Goal: Task Accomplishment & Management: Use online tool/utility

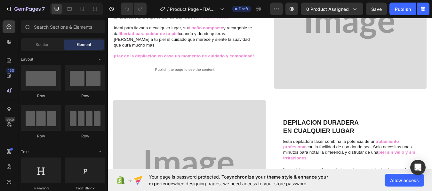
scroll to position [13, 0]
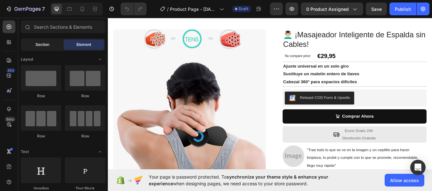
click at [47, 45] on span "Section" at bounding box center [42, 45] width 14 height 6
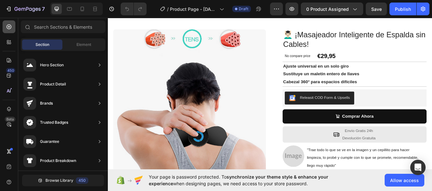
click at [9, 24] on icon at bounding box center [9, 27] width 6 height 6
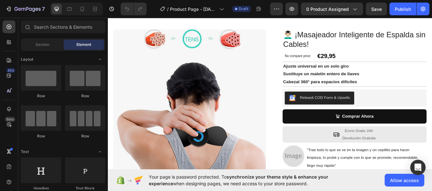
click at [83, 44] on span "Element" at bounding box center [83, 45] width 15 height 6
click at [47, 43] on span "Section" at bounding box center [42, 45] width 14 height 6
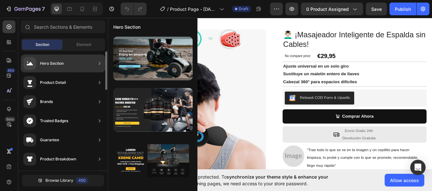
scroll to position [0, 0]
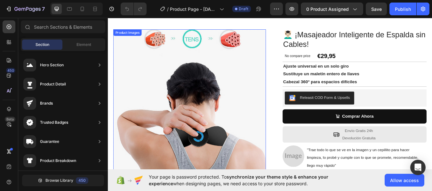
click at [135, 37] on div "Product Images" at bounding box center [130, 36] width 31 height 6
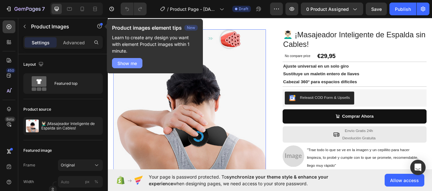
click at [119, 64] on div "Show me" at bounding box center [126, 63] width 19 height 7
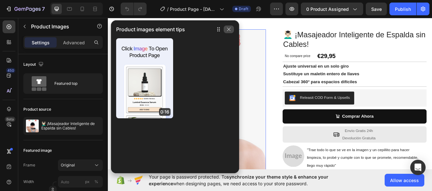
click at [228, 27] on icon "button" at bounding box center [228, 29] width 5 height 5
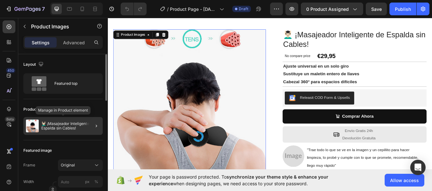
click at [80, 123] on p "💆🏻‍♂️ ¡Masajeador Inteligente de Espalda sin Cables!" at bounding box center [70, 126] width 59 height 9
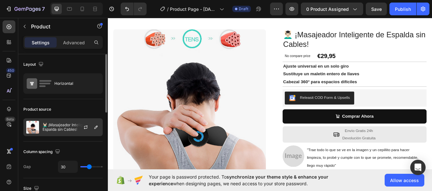
click at [90, 126] on div at bounding box center [88, 127] width 28 height 17
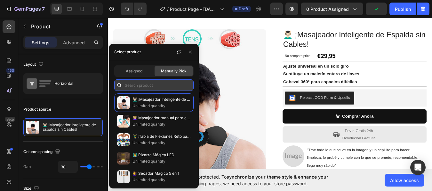
click at [148, 87] on input "text" at bounding box center [153, 86] width 79 height 12
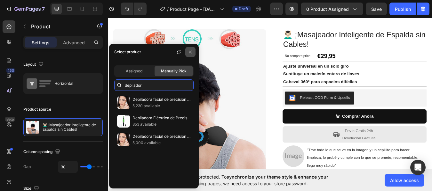
type input "depilador"
click at [190, 50] on icon "button" at bounding box center [190, 52] width 5 height 5
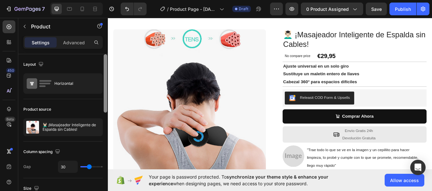
scroll to position [155, 0]
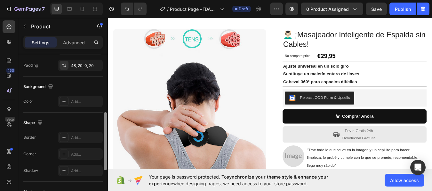
click at [105, 120] on div at bounding box center [105, 131] width 5 height 155
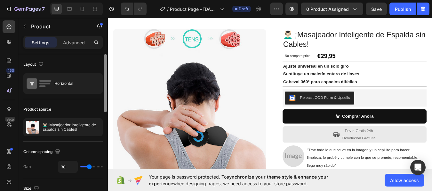
click at [106, 95] on div at bounding box center [105, 131] width 5 height 155
click at [105, 48] on div "Settings Advanced" at bounding box center [63, 45] width 90 height 18
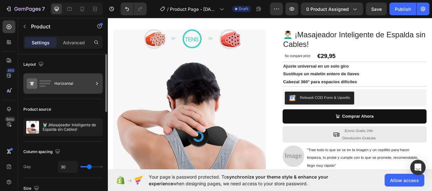
click at [91, 83] on div "Horizontal" at bounding box center [73, 83] width 39 height 15
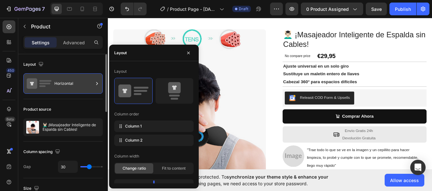
click at [91, 83] on div "Horizontal" at bounding box center [73, 83] width 39 height 15
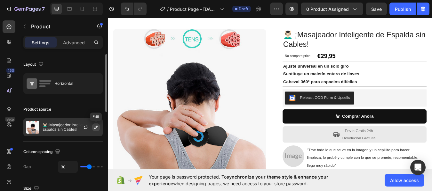
click at [95, 126] on icon "button" at bounding box center [95, 127] width 5 height 5
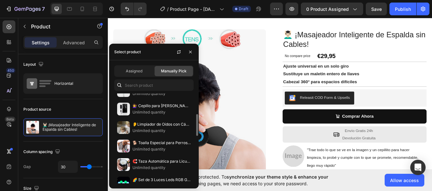
scroll to position [77, 0]
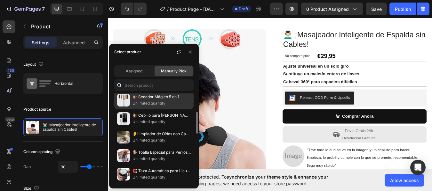
click at [146, 101] on p "Unlimited quantity" at bounding box center [161, 103] width 58 height 6
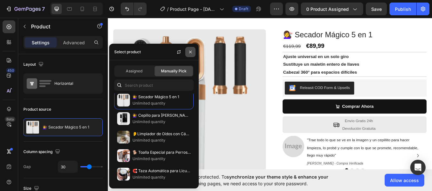
click at [189, 51] on icon "button" at bounding box center [190, 52] width 5 height 5
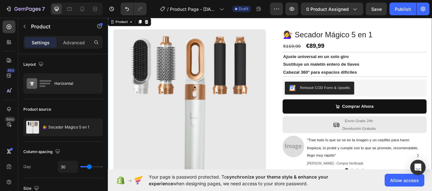
click at [300, 72] on div "Product Images Row 💇‍♀️ Secador Mágico 5 en 1 Product Title €119,99 Compare Pri…" at bounding box center [300, 131] width 384 height 231
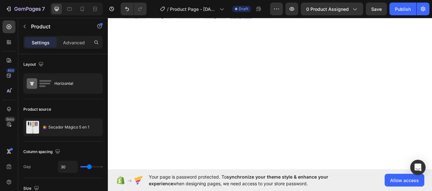
scroll to position [0, 0]
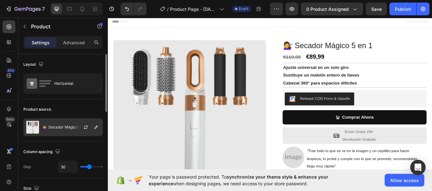
click at [71, 127] on p "💇‍♀️ Secador Mágico 5 en 1" at bounding box center [66, 127] width 47 height 4
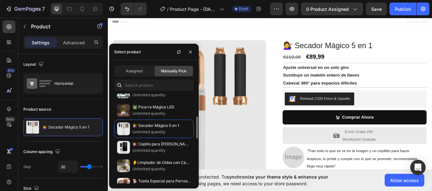
scroll to position [58, 0]
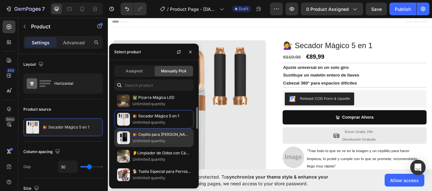
click at [165, 138] on p "Unlimited quantity" at bounding box center [161, 141] width 58 height 6
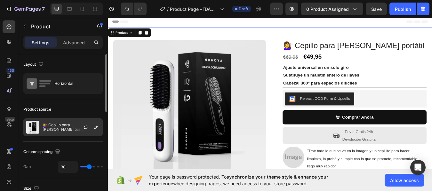
click at [91, 128] on div at bounding box center [88, 127] width 28 height 17
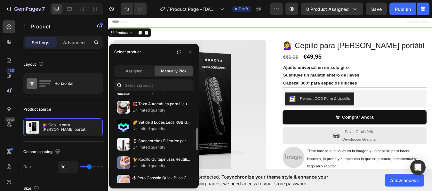
scroll to position [153, 0]
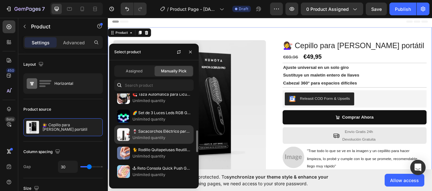
click at [169, 129] on p "🍷 Sacacorchos Eléctrico para Botellas de Vino 📦" at bounding box center [161, 131] width 58 height 6
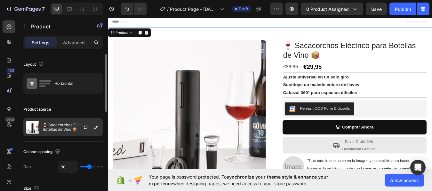
click at [90, 126] on div at bounding box center [88, 127] width 28 height 17
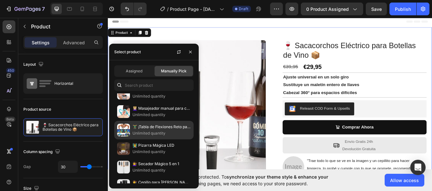
scroll to position [0, 0]
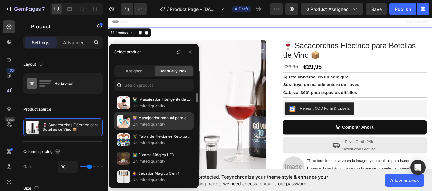
click at [147, 121] on p "💆🏼‍♀️ Masajeador manual para cervicales/cuello." at bounding box center [161, 118] width 58 height 6
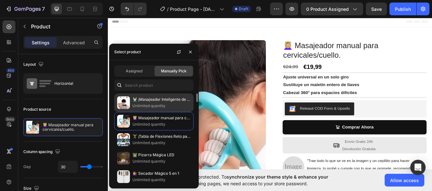
click at [145, 105] on p "Unlimited quantity" at bounding box center [161, 106] width 58 height 6
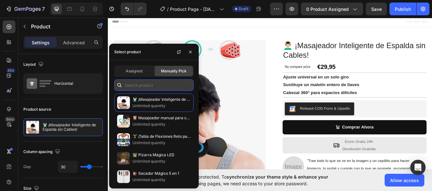
click at [146, 83] on input "text" at bounding box center [153, 86] width 79 height 12
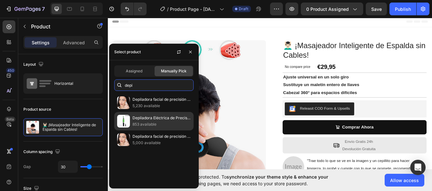
type input "depi"
click at [139, 120] on p "Depiladora Eléctrica de Precisión XPRO2" at bounding box center [161, 118] width 58 height 6
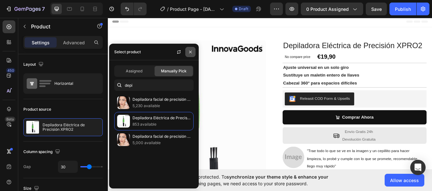
click at [189, 51] on icon "button" at bounding box center [190, 52] width 5 height 5
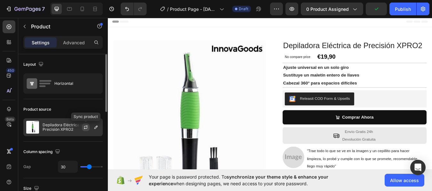
click at [86, 127] on icon "button" at bounding box center [85, 127] width 5 height 5
click at [95, 127] on icon "button" at bounding box center [95, 127] width 5 height 5
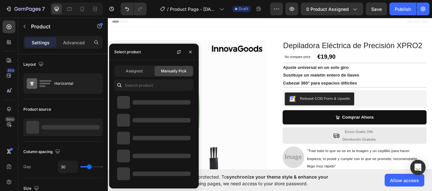
scroll to position [90, 0]
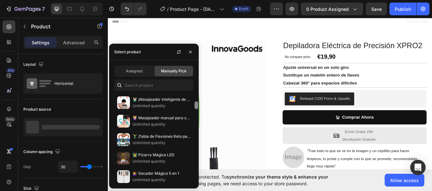
click at [195, 117] on div at bounding box center [196, 139] width 5 height 90
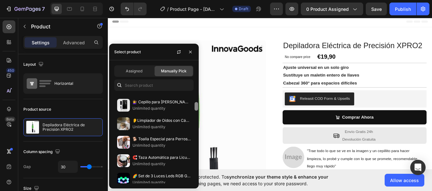
scroll to position [180, 0]
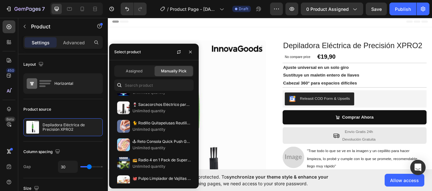
click at [195, 94] on div at bounding box center [196, 49] width 5 height 90
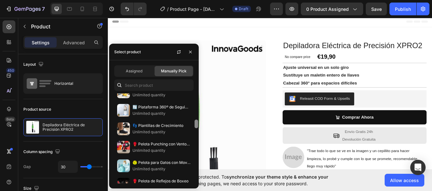
click at [198, 134] on div at bounding box center [196, 139] width 5 height 90
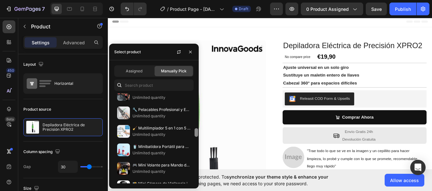
click at [197, 141] on div at bounding box center [196, 139] width 5 height 90
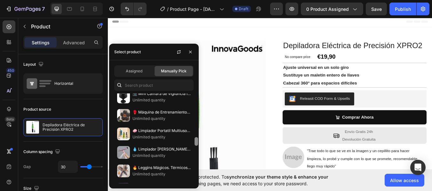
click at [196, 146] on div at bounding box center [196, 139] width 5 height 90
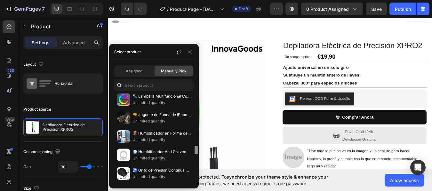
click at [196, 159] on div at bounding box center [196, 139] width 5 height 90
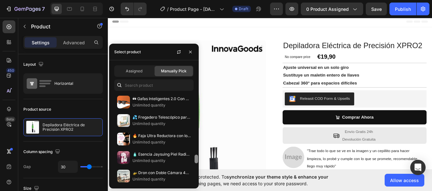
click at [195, 167] on div at bounding box center [196, 139] width 5 height 90
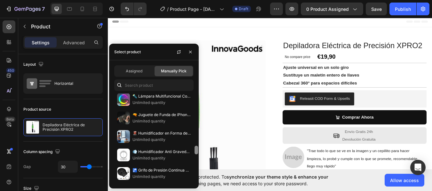
click at [196, 148] on div at bounding box center [196, 139] width 5 height 90
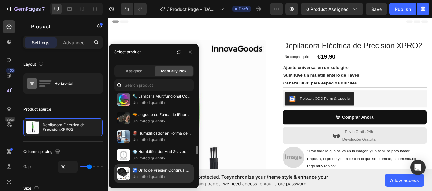
click at [163, 172] on p "🚰 Grifo de Presión Continua para Tu Cocina 📦" at bounding box center [161, 170] width 58 height 6
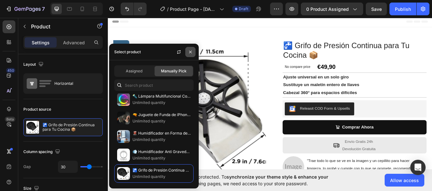
click at [190, 50] on icon "button" at bounding box center [190, 52] width 5 height 5
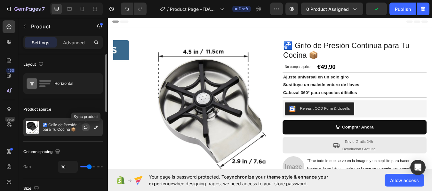
click at [87, 126] on icon "button" at bounding box center [86, 127] width 4 height 2
click at [94, 126] on icon "button" at bounding box center [95, 127] width 5 height 5
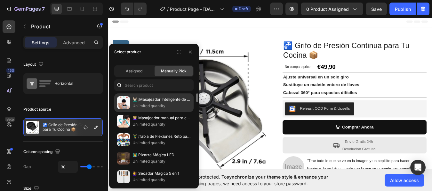
scroll to position [10, 0]
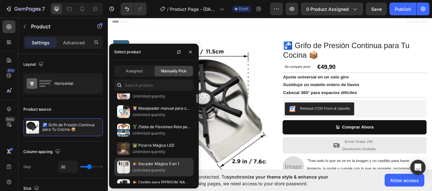
click at [168, 163] on p "💇‍♀️ Secador Mágico 5 en 1" at bounding box center [161, 164] width 58 height 6
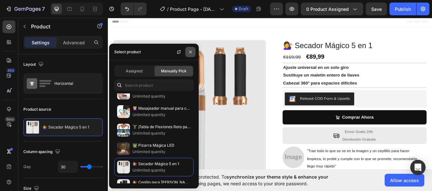
click at [191, 50] on icon "button" at bounding box center [190, 52] width 5 height 5
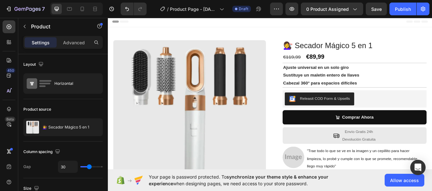
click at [106, 47] on div "Settings Advanced" at bounding box center [63, 45] width 90 height 18
click at [106, 42] on div "Settings Advanced" at bounding box center [63, 45] width 90 height 18
click at [108, 49] on iframe at bounding box center [270, 93] width 324 height 155
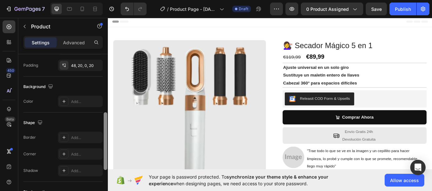
click at [105, 120] on div at bounding box center [105, 131] width 5 height 155
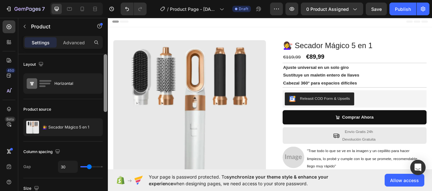
click at [107, 106] on div at bounding box center [105, 131] width 5 height 155
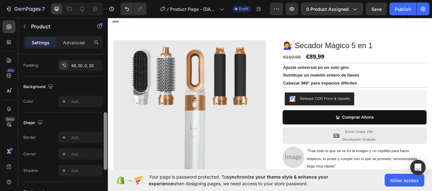
click at [105, 147] on div at bounding box center [105, 131] width 5 height 155
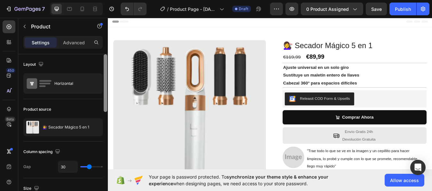
click at [106, 61] on div at bounding box center [105, 131] width 5 height 155
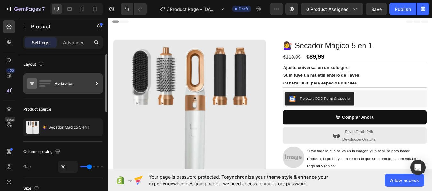
click at [96, 85] on icon at bounding box center [97, 84] width 6 height 6
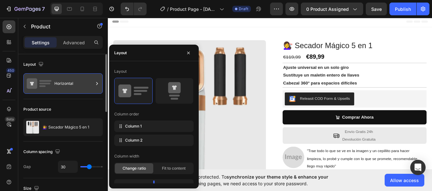
click at [96, 85] on icon at bounding box center [97, 84] width 6 height 6
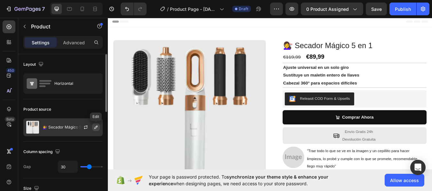
click at [96, 128] on icon "button" at bounding box center [95, 127] width 5 height 5
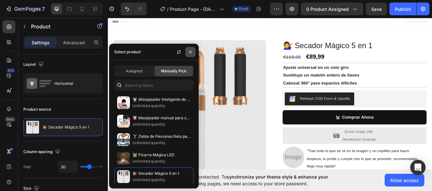
click at [190, 50] on icon "button" at bounding box center [190, 52] width 5 height 5
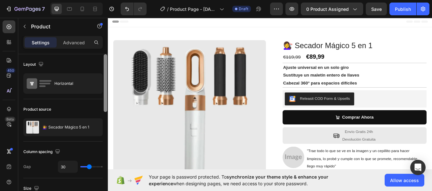
scroll to position [155, 0]
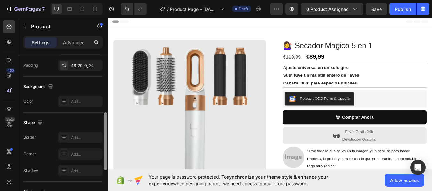
click at [106, 119] on div at bounding box center [105, 131] width 5 height 155
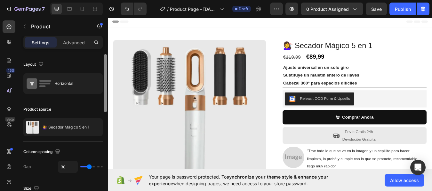
click at [105, 107] on div at bounding box center [105, 131] width 5 height 155
click at [42, 43] on p "Settings" at bounding box center [41, 42] width 18 height 7
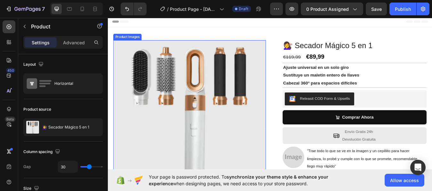
click at [161, 52] on img at bounding box center [204, 134] width 181 height 181
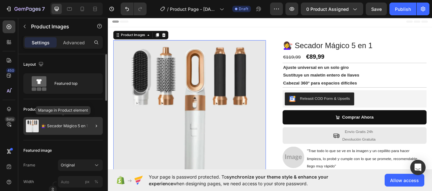
click at [79, 128] on p "💇‍♀️ Secador Mágico 5 en 1" at bounding box center [64, 126] width 47 height 4
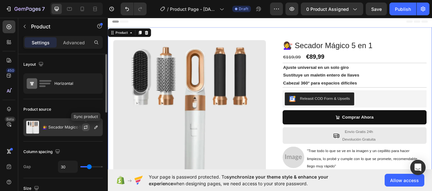
click at [86, 127] on icon "button" at bounding box center [85, 127] width 5 height 5
click at [96, 127] on icon "button" at bounding box center [95, 127] width 3 height 3
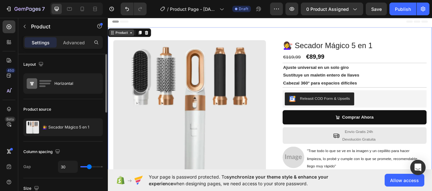
click at [126, 39] on div "Product" at bounding box center [124, 36] width 30 height 8
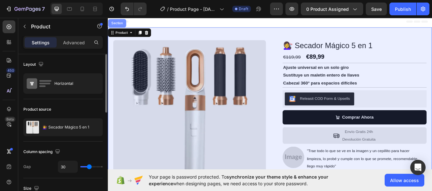
click at [117, 24] on div "Section" at bounding box center [119, 24] width 16 height 4
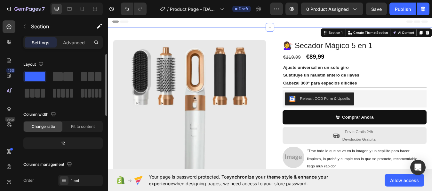
click at [36, 41] on p "Settings" at bounding box center [41, 42] width 18 height 7
click at [8, 41] on icon at bounding box center [9, 42] width 6 height 6
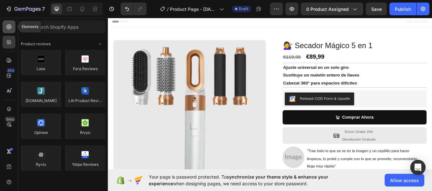
click at [7, 28] on icon at bounding box center [9, 27] width 5 height 5
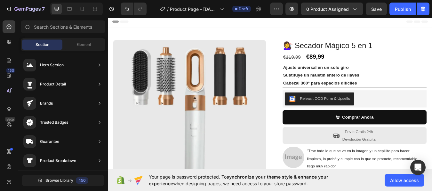
click at [51, 45] on div "Section" at bounding box center [42, 45] width 40 height 10
click at [136, 51] on img at bounding box center [204, 134] width 181 height 181
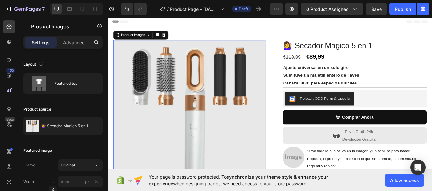
scroll to position [155, 0]
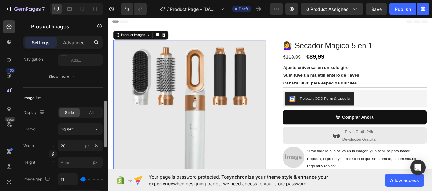
click at [105, 107] on div at bounding box center [105, 131] width 5 height 155
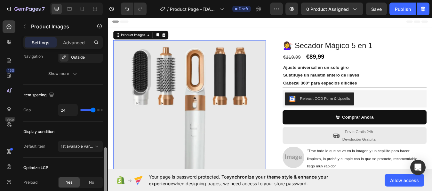
click at [104, 148] on div at bounding box center [105, 131] width 5 height 155
click at [96, 146] on icon at bounding box center [96, 147] width 6 height 6
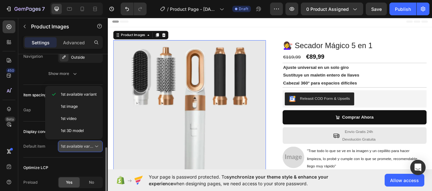
click at [96, 146] on icon at bounding box center [96, 147] width 6 height 6
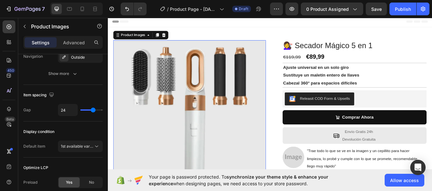
scroll to position [155, 0]
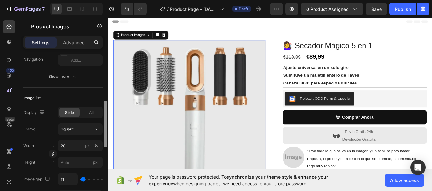
click at [105, 131] on div at bounding box center [105, 131] width 5 height 155
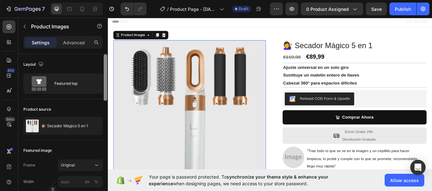
click at [107, 95] on div at bounding box center [105, 131] width 5 height 155
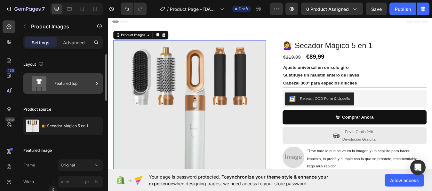
click at [80, 81] on div "Featured top" at bounding box center [73, 83] width 39 height 15
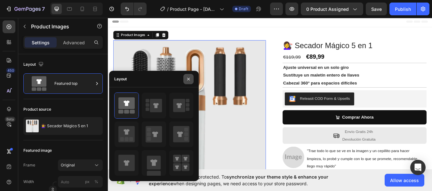
click at [188, 78] on icon "button" at bounding box center [188, 79] width 5 height 5
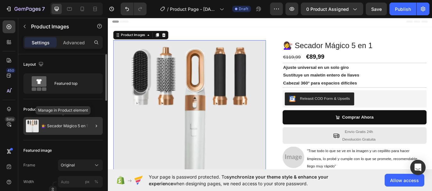
click at [83, 127] on p "💇‍♀️ Secador Mágico 5 en 1" at bounding box center [64, 126] width 47 height 4
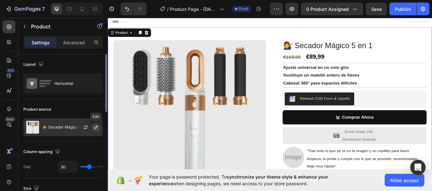
click at [96, 125] on icon "button" at bounding box center [95, 127] width 5 height 5
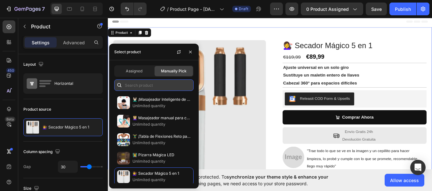
click at [140, 87] on input "text" at bounding box center [153, 86] width 79 height 12
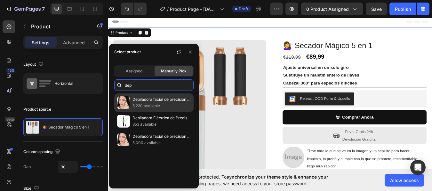
type input "depi"
click at [144, 104] on p "5,230 available" at bounding box center [161, 106] width 58 height 6
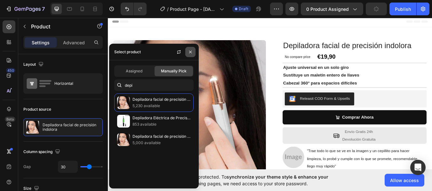
click at [189, 51] on icon "button" at bounding box center [190, 52] width 5 height 5
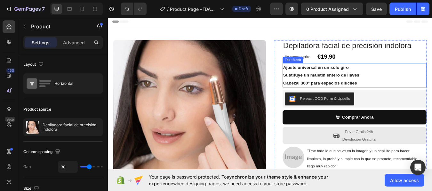
click at [327, 74] on strong "Ajuste universal en un solo giro" at bounding box center [354, 76] width 78 height 5
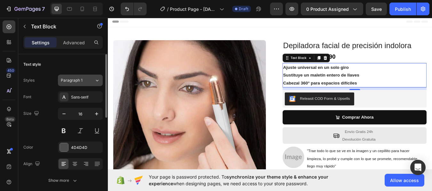
click at [94, 81] on icon at bounding box center [96, 80] width 5 height 6
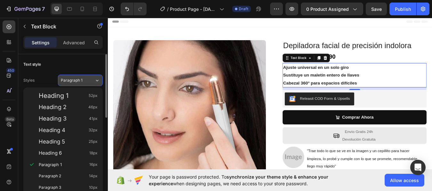
click at [94, 81] on icon at bounding box center [96, 80] width 5 height 6
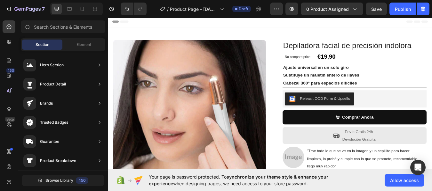
scroll to position [161, 0]
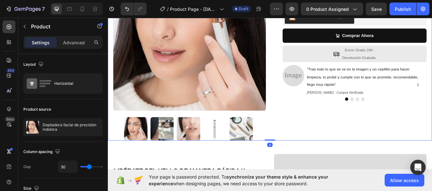
scroll to position [84, 0]
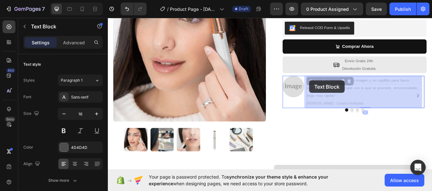
drag, startPoint x: 350, startPoint y: 93, endPoint x: 346, endPoint y: 92, distance: 4.6
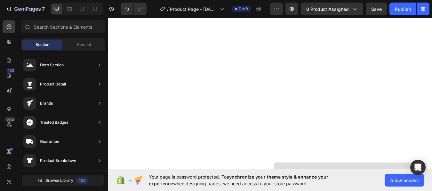
scroll to position [245, 0]
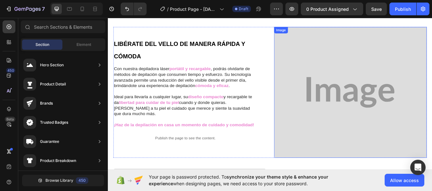
click at [400, 120] on img at bounding box center [394, 106] width 181 height 155
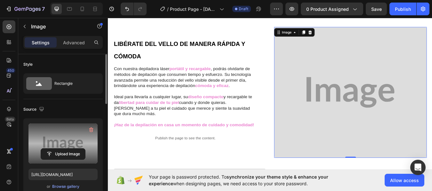
click at [78, 138] on label at bounding box center [62, 144] width 69 height 40
click at [78, 149] on input "file" at bounding box center [63, 154] width 44 height 11
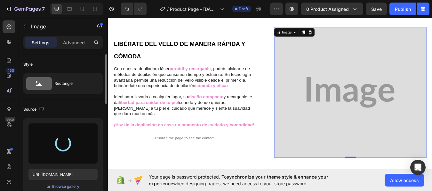
type input "[URL][DOMAIN_NAME]"
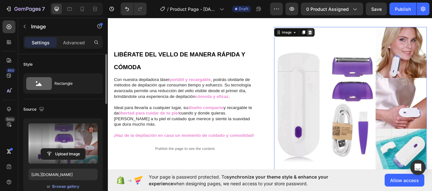
click at [346, 33] on icon at bounding box center [346, 35] width 5 height 5
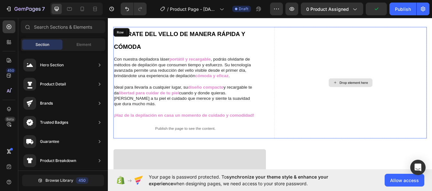
click at [306, 35] on div "Drop element here" at bounding box center [394, 95] width 181 height 132
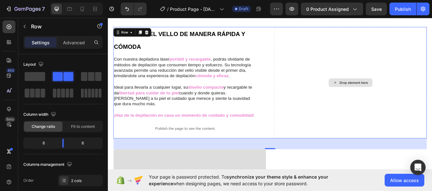
click at [364, 88] on div "Drop element here" at bounding box center [394, 95] width 181 height 132
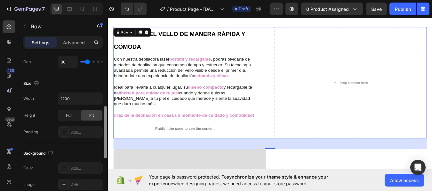
click at [104, 116] on div at bounding box center [105, 131] width 5 height 155
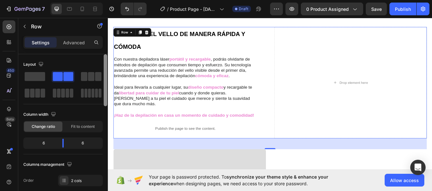
click at [104, 98] on div at bounding box center [105, 131] width 5 height 155
click at [105, 48] on div "Settings Advanced" at bounding box center [63, 45] width 90 height 18
click at [248, 67] on span ", podrás olvidarte de métodos de depilación que consumen tiempo y esfuerzo. Su …" at bounding box center [196, 76] width 162 height 25
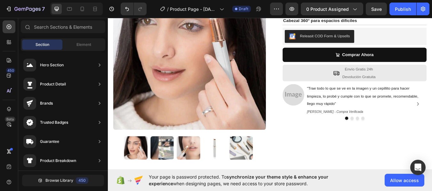
scroll to position [71, 0]
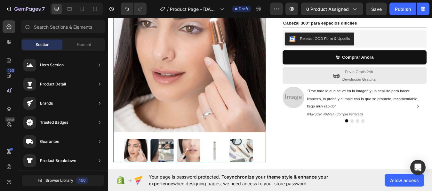
click at [261, 165] on img at bounding box center [266, 175] width 28 height 28
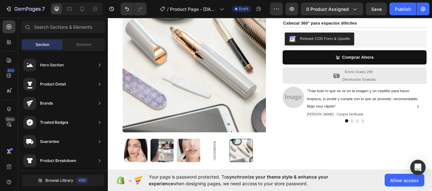
scroll to position [232, 0]
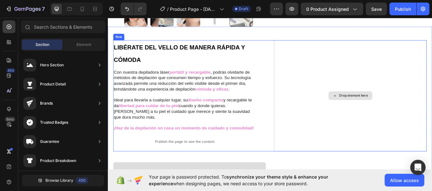
click at [374, 73] on div "Drop element here" at bounding box center [394, 110] width 181 height 132
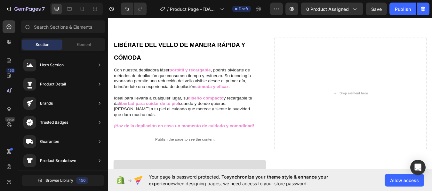
scroll to position [393, 0]
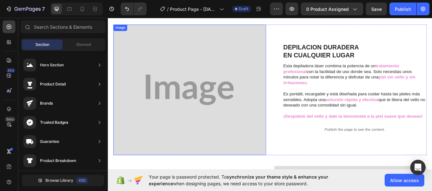
click at [230, 104] on img at bounding box center [204, 103] width 181 height 155
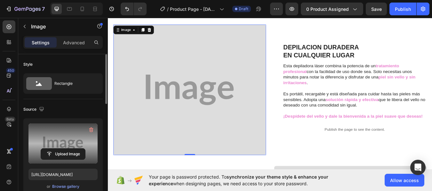
click at [56, 135] on label at bounding box center [62, 144] width 69 height 40
click at [56, 149] on input "file" at bounding box center [63, 154] width 44 height 11
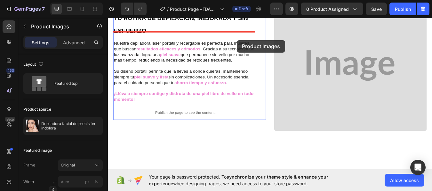
scroll to position [582, 0]
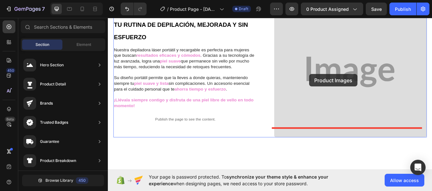
click at [346, 85] on div at bounding box center [300, 12] width 384 height 1156
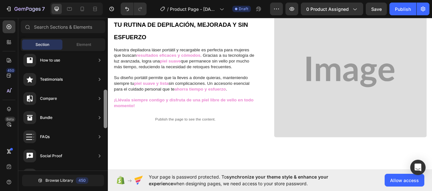
click at [103, 142] on div at bounding box center [105, 111] width 5 height 120
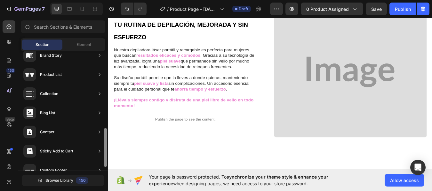
click at [103, 142] on div at bounding box center [105, 111] width 5 height 120
click at [105, 166] on div at bounding box center [106, 147] width 4 height 39
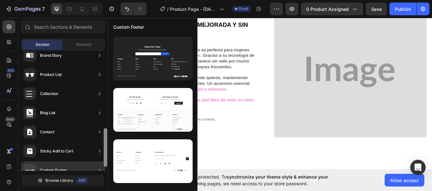
click at [105, 167] on div at bounding box center [106, 147] width 4 height 39
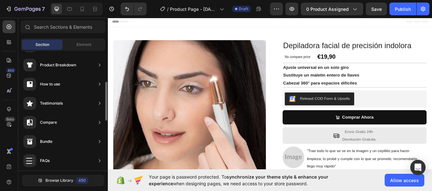
scroll to position [97, 0]
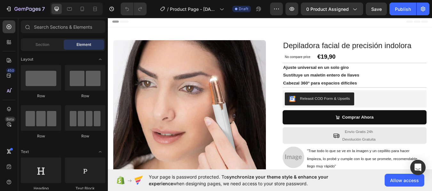
click at [309, 106] on div "Depiladora facial de precisión indolora Product Title No compare price Compare …" at bounding box center [394, 131] width 181 height 175
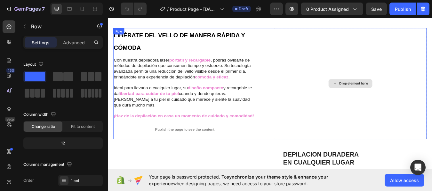
scroll to position [224, 0]
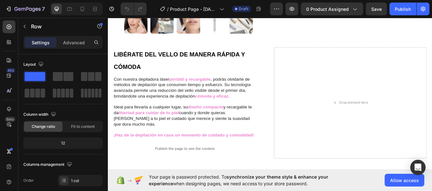
click at [173, 92] on span ", podrás olvidarte de métodos de depilación que consumen tiempo y esfuerzo. Su …" at bounding box center [196, 100] width 162 height 25
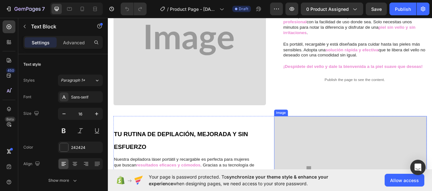
scroll to position [384, 0]
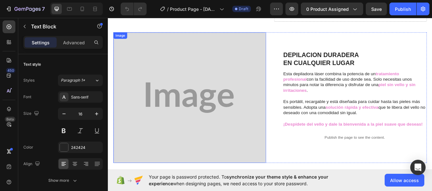
click at [253, 118] on img at bounding box center [204, 112] width 181 height 155
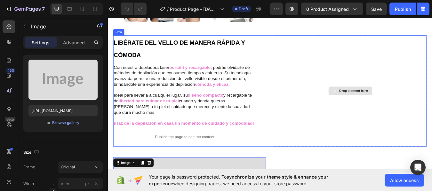
scroll to position [224, 0]
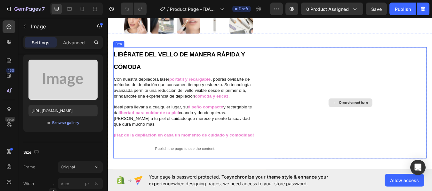
click at [323, 94] on div "Drop element here" at bounding box center [394, 119] width 181 height 132
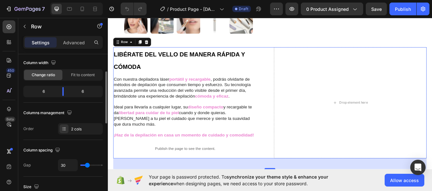
scroll to position [0, 0]
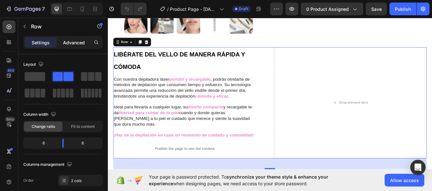
click at [69, 44] on p "Advanced" at bounding box center [74, 42] width 22 height 7
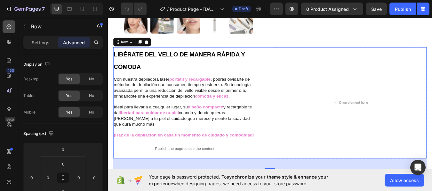
click at [40, 41] on p "Settings" at bounding box center [41, 42] width 18 height 7
click at [12, 27] on icon at bounding box center [9, 27] width 6 height 6
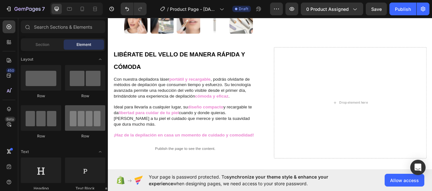
scroll to position [128, 0]
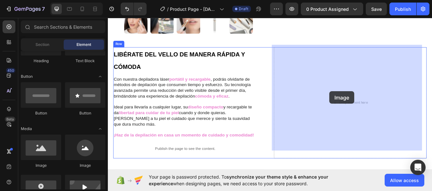
drag, startPoint x: 146, startPoint y: 162, endPoint x: 338, endPoint y: 119, distance: 196.5
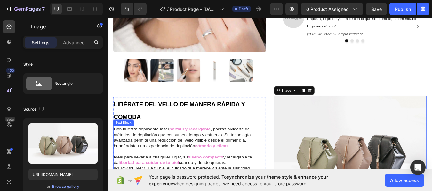
scroll to position [160, 0]
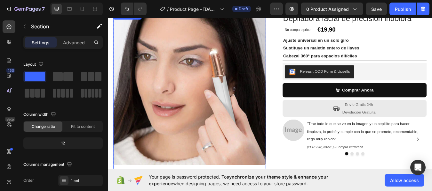
scroll to position [64, 0]
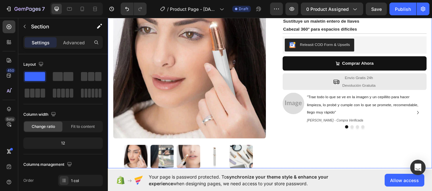
click at [308, 154] on div "Depiladora facial de precisión indolora Product Title No compare price Compare …" at bounding box center [394, 68] width 181 height 175
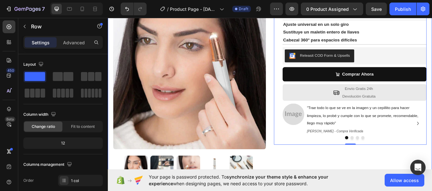
scroll to position [0, 0]
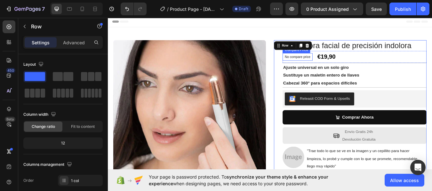
click at [334, 64] on p "No compare price" at bounding box center [332, 64] width 30 height 4
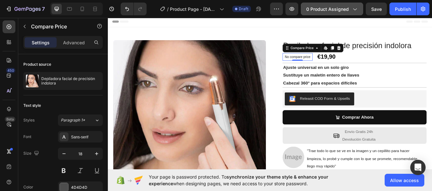
click at [354, 10] on icon "button" at bounding box center [355, 10] width 4 height 2
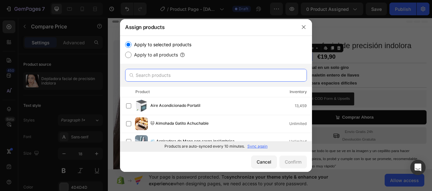
click at [189, 75] on input "text" at bounding box center [216, 75] width 182 height 13
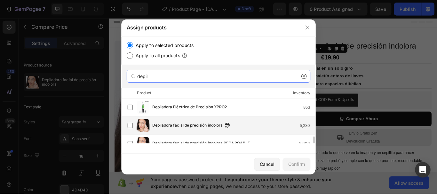
scroll to position [22, 0]
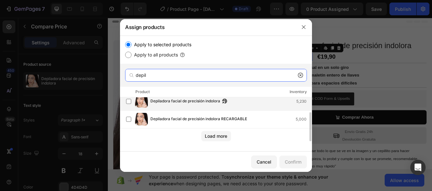
type input "depil"
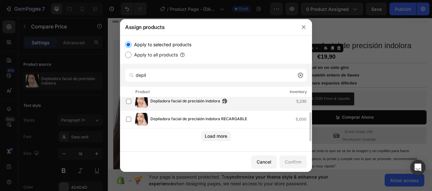
click at [137, 99] on img at bounding box center [141, 101] width 13 height 13
click at [291, 161] on div "Confirm" at bounding box center [292, 162] width 17 height 7
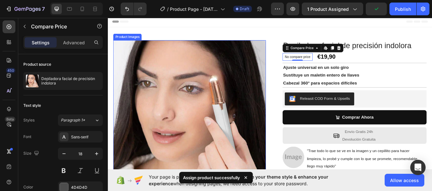
click at [182, 100] on img at bounding box center [204, 134] width 181 height 181
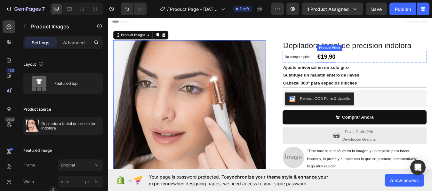
click at [362, 66] on div "€19,90" at bounding box center [366, 64] width 23 height 14
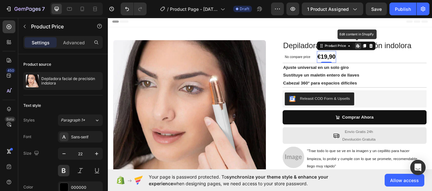
click at [401, 52] on icon at bounding box center [402, 51] width 3 height 4
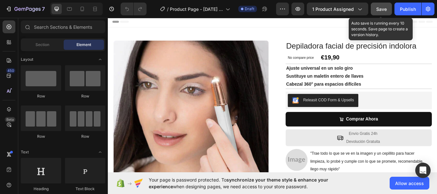
click at [383, 6] on span "Save" at bounding box center [381, 8] width 11 height 5
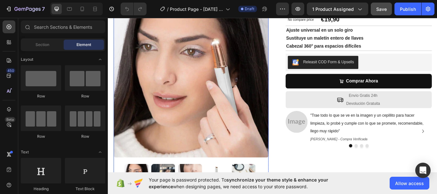
scroll to position [64, 0]
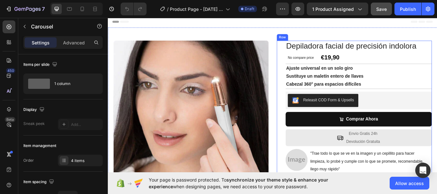
scroll to position [32, 0]
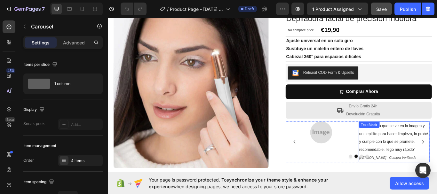
click at [413, 144] on div "Text Block" at bounding box center [412, 143] width 22 height 6
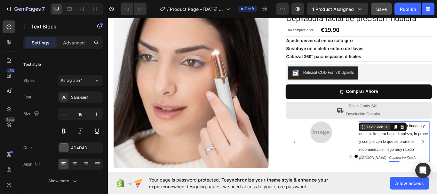
click at [430, 147] on icon at bounding box center [431, 145] width 5 height 5
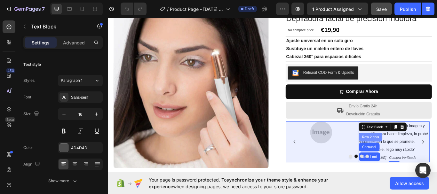
click at [414, 156] on div "Row 2 cols" at bounding box center [413, 157] width 22 height 4
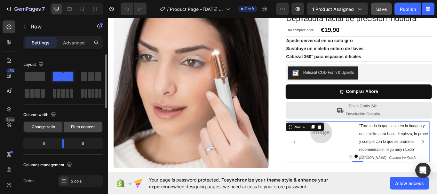
drag, startPoint x: 85, startPoint y: 126, endPoint x: 345, endPoint y: 136, distance: 259.8
click at [85, 126] on span "Fit to content" at bounding box center [83, 127] width 24 height 6
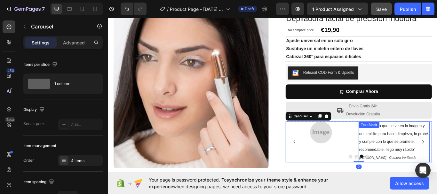
click at [412, 142] on div "Text Block" at bounding box center [412, 143] width 22 height 6
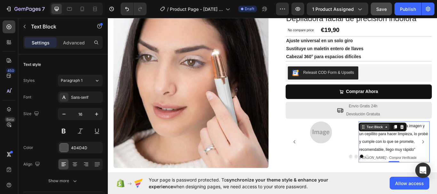
click at [429, 145] on icon at bounding box center [431, 145] width 5 height 5
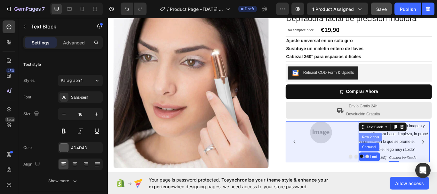
click at [416, 157] on div "Row 2 cols" at bounding box center [413, 157] width 22 height 4
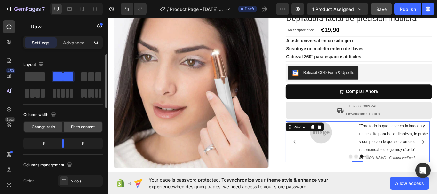
drag, startPoint x: 92, startPoint y: 127, endPoint x: 281, endPoint y: 147, distance: 190.3
click at [92, 127] on span "Fit to content" at bounding box center [83, 127] width 24 height 6
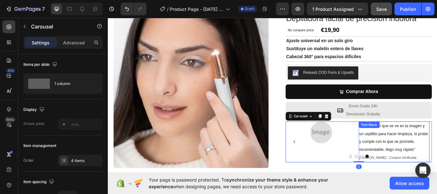
click at [411, 141] on div "Text Block" at bounding box center [412, 143] width 24 height 8
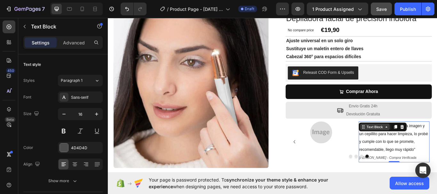
click at [423, 145] on div "Text Block" at bounding box center [419, 146] width 22 height 6
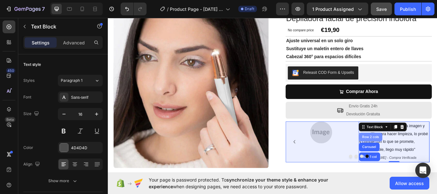
click at [416, 157] on div "Row 2 cols" at bounding box center [413, 157] width 22 height 4
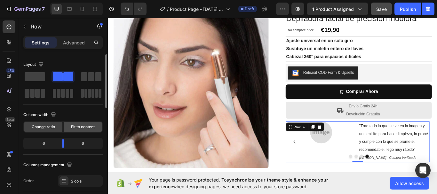
click at [81, 126] on span "Fit to content" at bounding box center [83, 127] width 24 height 6
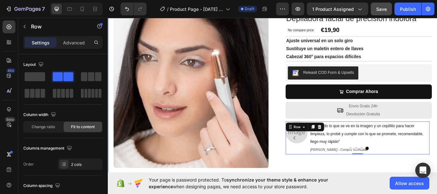
click at [395, 186] on div "Depiladora facial de precisión indolora Product Title No compare price Compare …" at bounding box center [394, 121] width 181 height 216
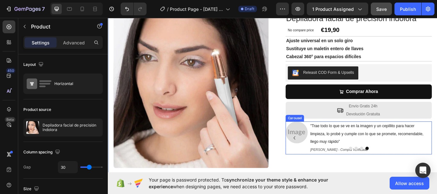
click at [395, 169] on button "Dot" at bounding box center [397, 170] width 4 height 4
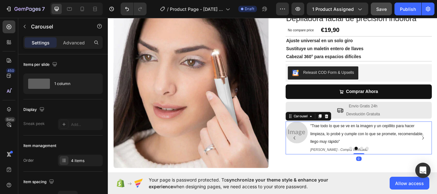
click at [388, 170] on button "Dot" at bounding box center [390, 170] width 4 height 4
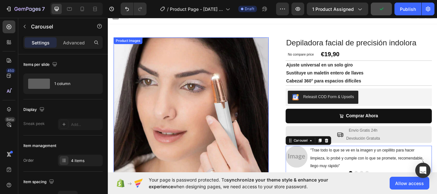
scroll to position [0, 0]
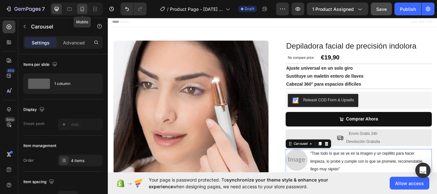
click at [82, 9] on icon at bounding box center [82, 9] width 6 height 6
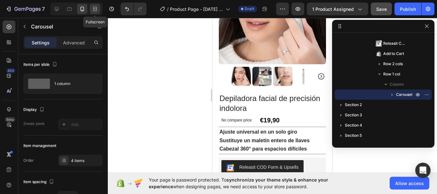
scroll to position [255, 0]
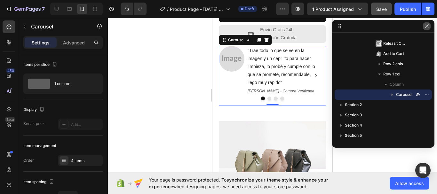
click at [426, 25] on icon "button" at bounding box center [426, 26] width 5 height 5
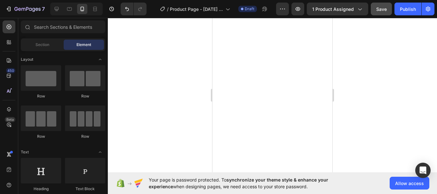
scroll to position [0, 0]
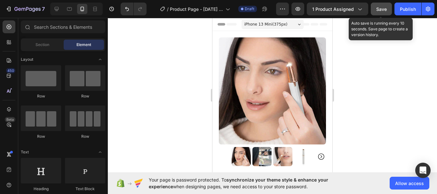
click at [382, 9] on span "Save" at bounding box center [381, 8] width 11 height 5
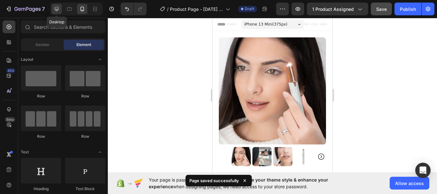
click at [56, 9] on icon at bounding box center [57, 9] width 4 height 4
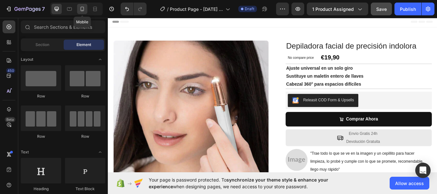
click at [80, 9] on icon at bounding box center [82, 9] width 6 height 6
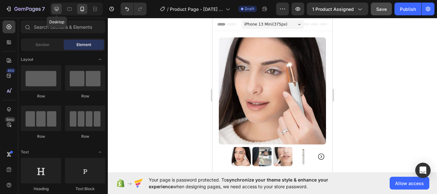
click at [54, 9] on icon at bounding box center [56, 9] width 6 height 6
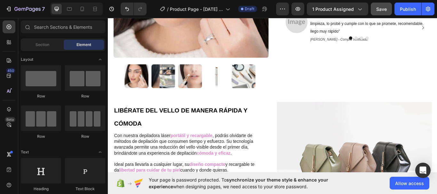
scroll to position [322, 0]
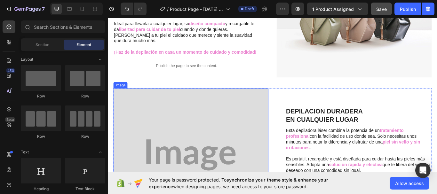
click at [246, 152] on img at bounding box center [204, 177] width 181 height 155
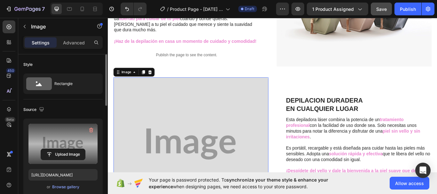
scroll to position [347, 0]
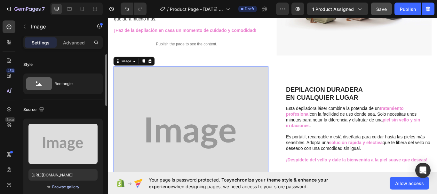
click at [74, 186] on div "Browse gallery" at bounding box center [65, 187] width 27 height 6
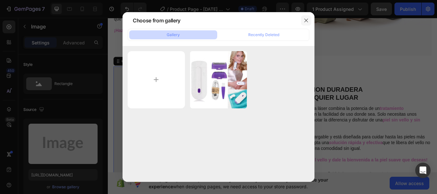
click at [304, 19] on icon "button" at bounding box center [305, 20] width 5 height 5
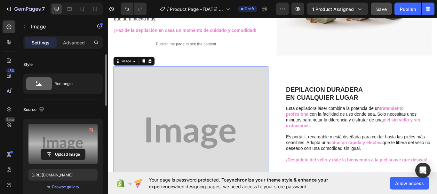
click at [62, 137] on label at bounding box center [62, 144] width 69 height 40
click at [62, 149] on input "file" at bounding box center [63, 154] width 44 height 11
click at [60, 137] on label at bounding box center [62, 144] width 69 height 40
click at [60, 149] on input "file" at bounding box center [63, 154] width 44 height 11
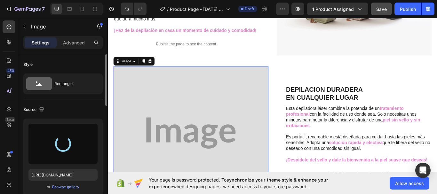
type input "https://cdn.shopify.com/s/files/1/0944/7129/1204/files/gempages_581607811230728…"
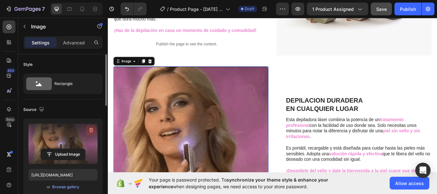
click at [91, 130] on icon "button" at bounding box center [90, 130] width 1 height 2
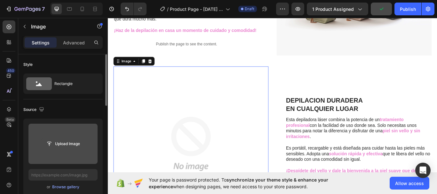
click at [59, 144] on input "file" at bounding box center [63, 143] width 44 height 11
click at [58, 142] on input "file" at bounding box center [63, 143] width 44 height 11
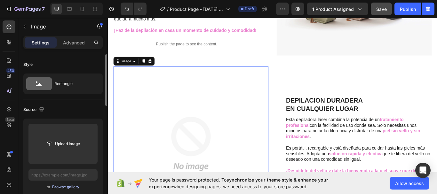
click at [70, 188] on div "Browse gallery" at bounding box center [65, 187] width 27 height 6
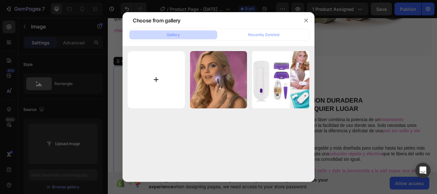
click at [157, 75] on input "file" at bounding box center [156, 79] width 57 height 57
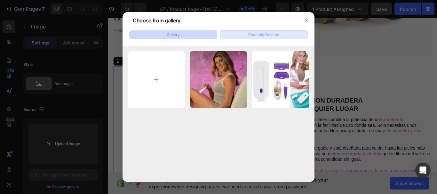
click at [255, 32] on div "Recently Deleted" at bounding box center [263, 35] width 31 height 6
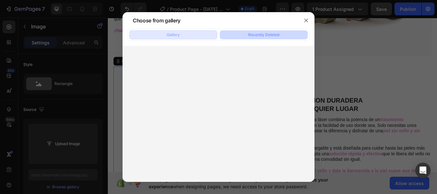
click at [197, 35] on button "Gallery" at bounding box center [173, 34] width 88 height 9
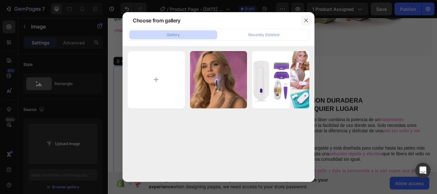
click at [304, 19] on icon "button" at bounding box center [305, 20] width 5 height 5
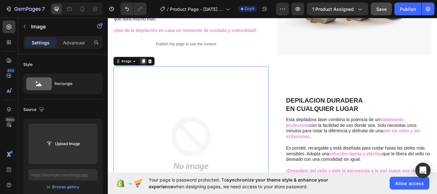
click at [149, 66] on icon at bounding box center [149, 68] width 4 height 4
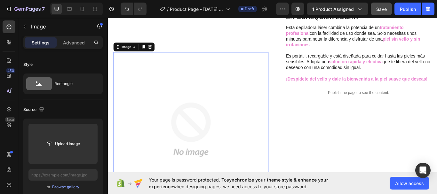
scroll to position [559, 0]
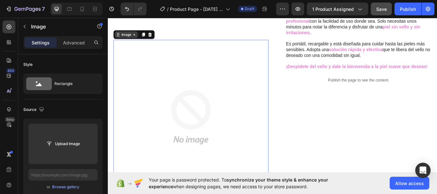
click at [120, 35] on div "Image" at bounding box center [129, 38] width 27 height 8
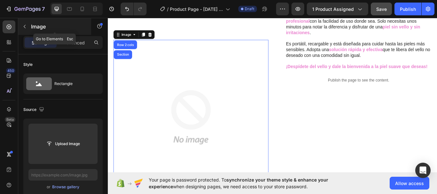
click at [24, 24] on button "button" at bounding box center [24, 26] width 10 height 10
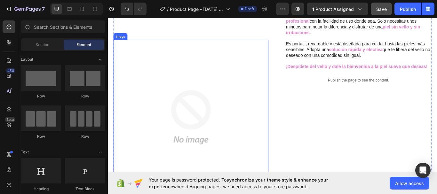
click at [121, 38] on div "Image" at bounding box center [122, 40] width 16 height 8
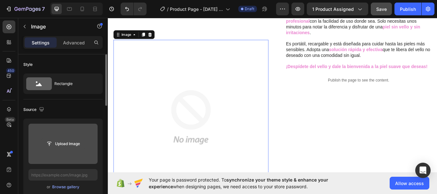
click at [68, 145] on input "file" at bounding box center [63, 143] width 44 height 11
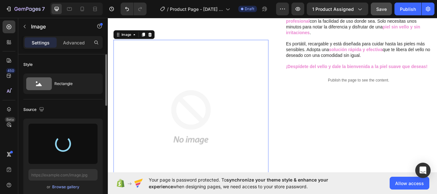
type input "https://cdn.shopify.com/s/files/1/0944/7129/1204/files/gempages_581607811230728…"
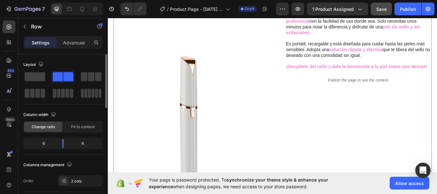
click at [340, 136] on div "DEPILACION DURADERA EN CUALQUIER LUGAR Heading Esta depiladora láser combina la…" at bounding box center [394, 43] width 181 height 361
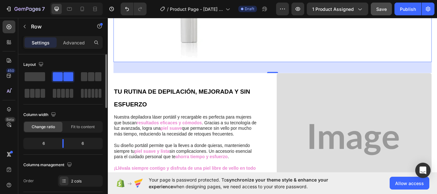
scroll to position [713, 0]
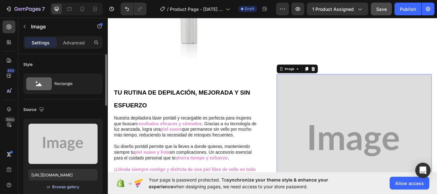
click at [65, 187] on div "Browse gallery" at bounding box center [65, 187] width 27 height 6
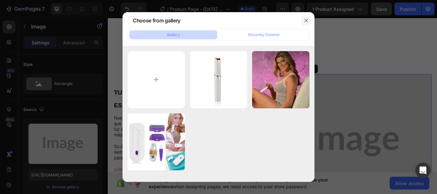
click at [305, 19] on icon "button" at bounding box center [305, 20] width 5 height 5
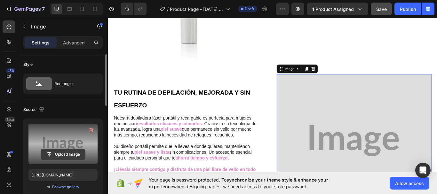
click at [67, 154] on input "file" at bounding box center [63, 154] width 44 height 11
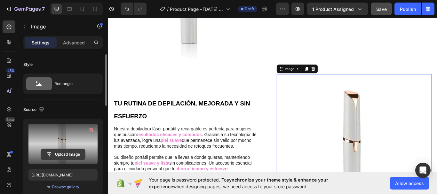
click at [61, 149] on button "Upload Image" at bounding box center [63, 155] width 45 height 12
click at [63, 150] on input "file" at bounding box center [63, 154] width 44 height 11
click at [62, 151] on input "file" at bounding box center [63, 154] width 44 height 11
click at [62, 137] on label at bounding box center [62, 144] width 69 height 40
click at [62, 149] on input "file" at bounding box center [63, 154] width 44 height 11
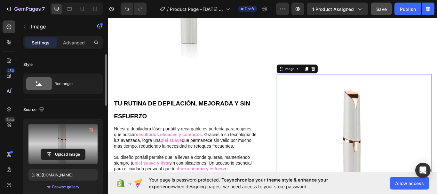
click at [58, 145] on label at bounding box center [62, 144] width 69 height 40
click at [58, 149] on input "file" at bounding box center [63, 154] width 44 height 11
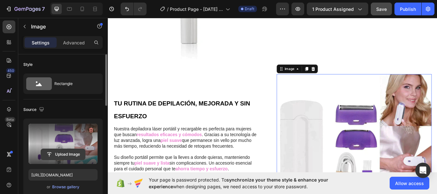
click at [59, 157] on input "file" at bounding box center [63, 154] width 44 height 11
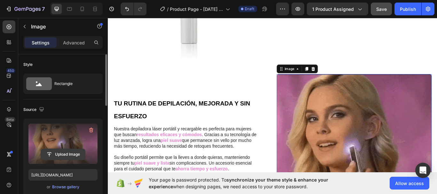
click at [61, 155] on input "file" at bounding box center [63, 154] width 44 height 11
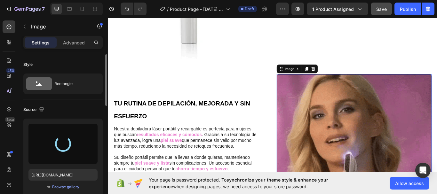
type input "https://cdn.shopify.com/s/files/1/0944/7129/1204/files/gempages_581607811230728…"
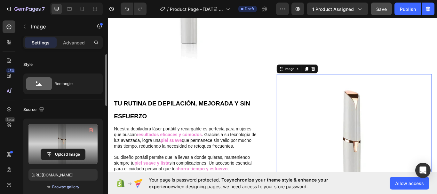
click at [66, 186] on div "Browse gallery" at bounding box center [65, 187] width 27 height 6
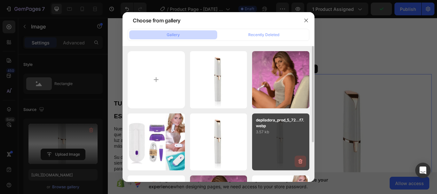
click at [300, 161] on icon "button" at bounding box center [300, 162] width 1 height 2
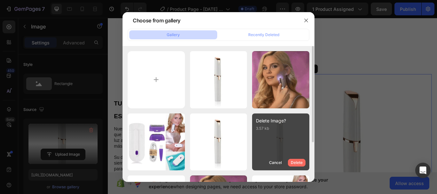
click at [295, 163] on div "Delete" at bounding box center [297, 163] width 12 height 6
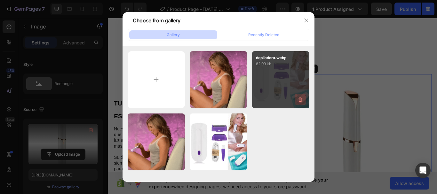
click at [300, 96] on button "button" at bounding box center [300, 100] width 12 height 12
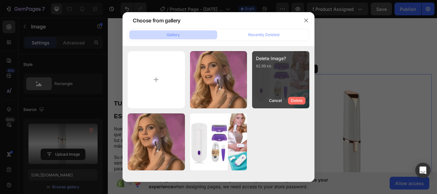
click at [297, 100] on div "Delete" at bounding box center [297, 101] width 12 height 6
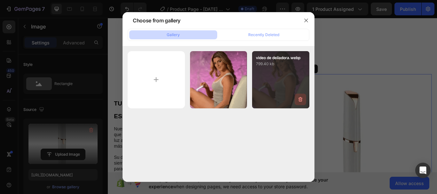
click at [298, 99] on icon "button" at bounding box center [300, 99] width 6 height 6
click at [298, 99] on div "Delete" at bounding box center [297, 101] width 12 height 6
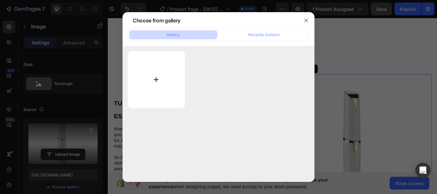
click at [154, 80] on input "file" at bounding box center [156, 79] width 57 height 57
type input "C:\fakepath\depiladora_prod_5_720x720_68aea7c0-4ddc-4647-8a29-4ac7da15cef7.webp"
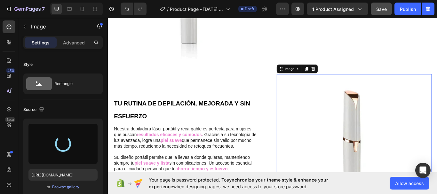
type input "https://cdn.shopify.com/s/files/1/0944/7129/1204/files/gempages_581607811230728…"
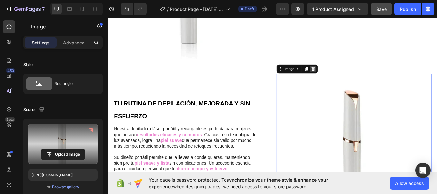
click at [345, 75] on icon at bounding box center [347, 77] width 4 height 4
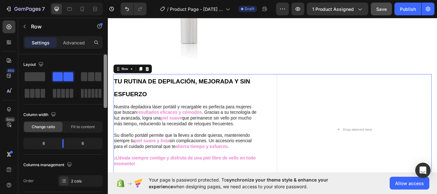
scroll to position [158, 0]
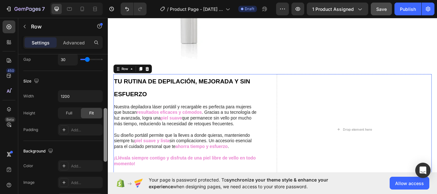
click at [104, 119] on div at bounding box center [105, 133] width 5 height 158
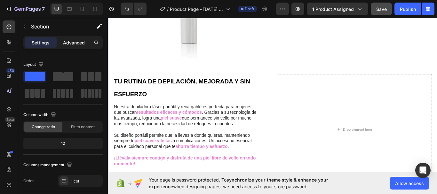
click at [68, 45] on p "Advanced" at bounding box center [74, 42] width 22 height 7
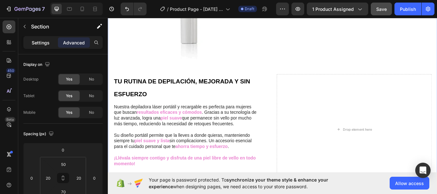
click at [45, 40] on p "Settings" at bounding box center [41, 42] width 18 height 7
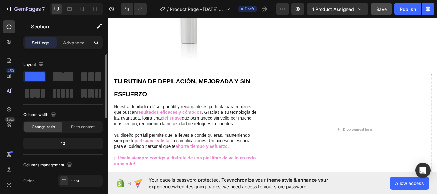
click at [47, 128] on span "Change ratio" at bounding box center [43, 127] width 23 height 6
click at [9, 91] on icon at bounding box center [9, 91] width 6 height 6
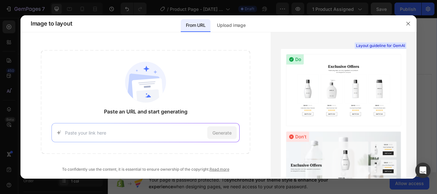
click at [102, 132] on input at bounding box center [135, 132] width 140 height 7
type input "depiladora facial indolora"
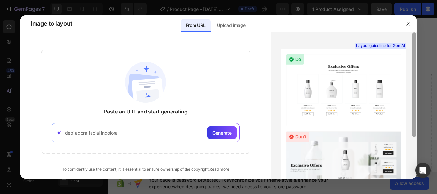
scroll to position [58, 0]
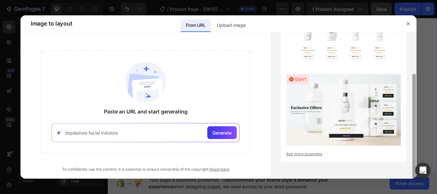
click at [415, 141] on div at bounding box center [413, 105] width 5 height 146
click at [415, 141] on div at bounding box center [414, 126] width 4 height 105
click at [407, 23] on icon "button" at bounding box center [407, 23] width 5 height 5
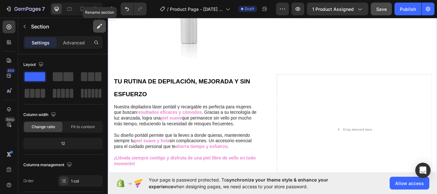
click at [97, 26] on icon "button" at bounding box center [99, 26] width 6 height 6
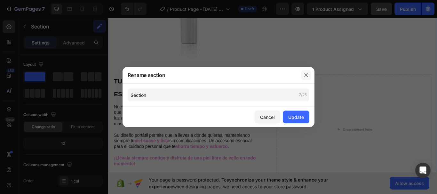
click at [306, 76] on icon "button" at bounding box center [305, 75] width 5 height 5
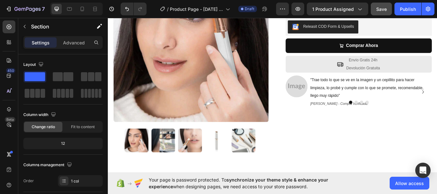
scroll to position [0, 0]
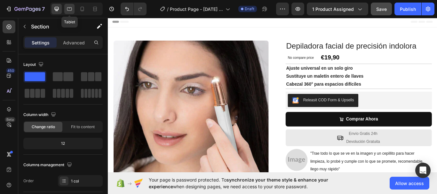
click at [66, 11] on div at bounding box center [69, 9] width 10 height 10
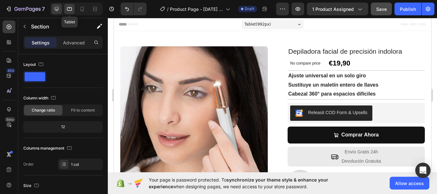
click at [56, 9] on icon at bounding box center [57, 9] width 4 height 4
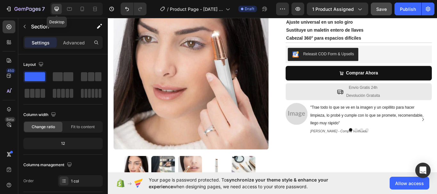
click at [56, 9] on icon at bounding box center [57, 9] width 4 height 4
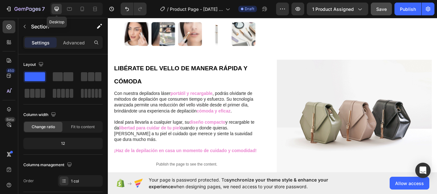
scroll to position [219, 0]
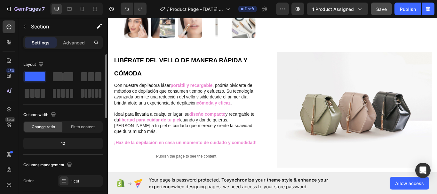
click at [73, 143] on div "12" at bounding box center [63, 143] width 77 height 9
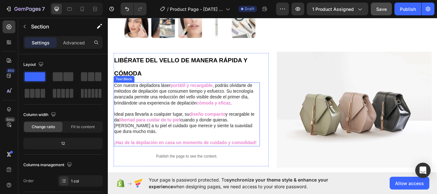
click at [243, 143] on span "cuando y donde quieras. [PERSON_NAME] a tu piel el cuidado que merece y siente …" at bounding box center [195, 143] width 161 height 19
